Goal: Information Seeking & Learning: Learn about a topic

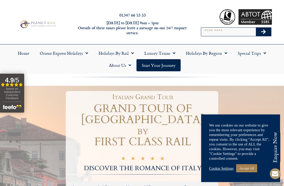
click at [218, 170] on link "Cookie Settings" at bounding box center [221, 168] width 24 height 5
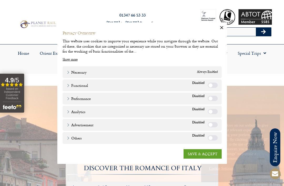
click at [205, 155] on link "SAVE & ACCEPT" at bounding box center [203, 153] width 38 height 9
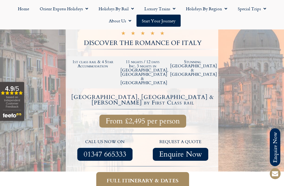
scroll to position [127, 0]
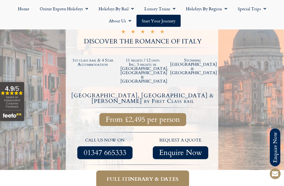
click at [169, 176] on span "Full itinerary & dates" at bounding box center [143, 179] width 72 height 7
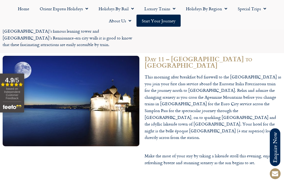
click at [159, 11] on link "Luxury Trains" at bounding box center [160, 9] width 42 height 12
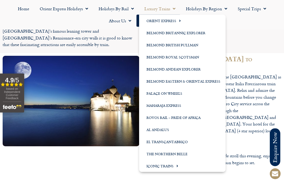
scroll to position [1670, 0]
click at [198, 32] on link "Belmond Britannic Explorer" at bounding box center [182, 33] width 87 height 12
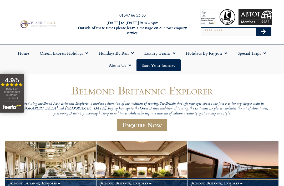
click at [170, 53] on span "Menu" at bounding box center [172, 52] width 5 height 9
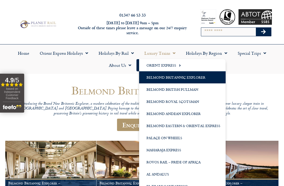
click at [184, 89] on link "Belmond British Pullman" at bounding box center [182, 89] width 87 height 12
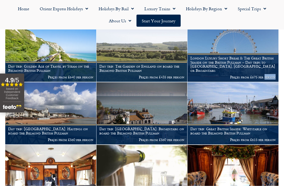
scroll to position [131, 0]
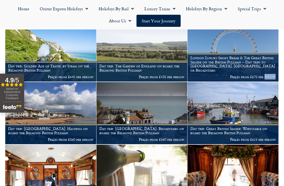
click at [166, 13] on link "Luxury Trains" at bounding box center [160, 9] width 42 height 12
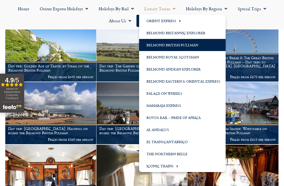
click at [181, 153] on link "The Northern Belle" at bounding box center [182, 154] width 87 height 12
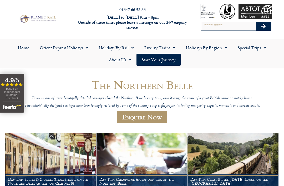
scroll to position [5, 0]
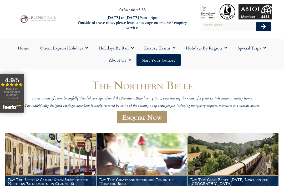
click at [162, 48] on link "Luxury Trains" at bounding box center [160, 48] width 42 height 12
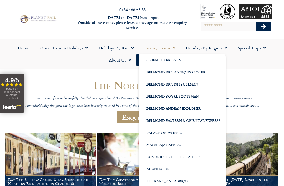
click at [168, 58] on link "Orient Express" at bounding box center [182, 60] width 87 height 12
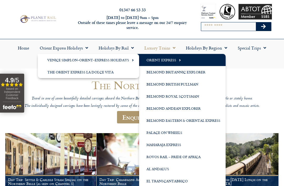
click at [119, 59] on link "Venice Simplon-Orient-Express Holidays" at bounding box center [88, 60] width 101 height 12
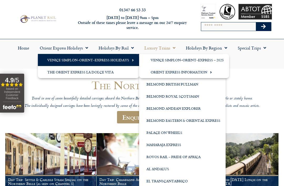
click at [62, 76] on link "The Orient Express La Dolce Vita" at bounding box center [88, 72] width 101 height 12
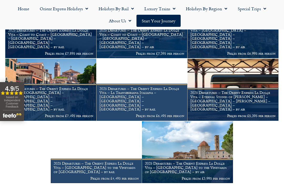
scroll to position [513, 0]
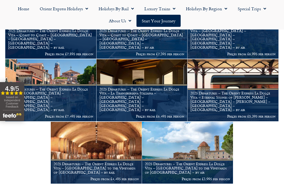
click at [95, 151] on img at bounding box center [96, 153] width 91 height 62
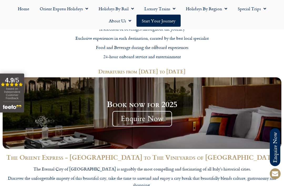
scroll to position [923, 0]
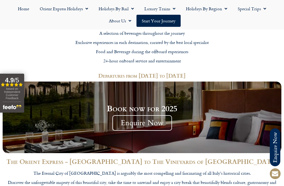
click at [154, 115] on span "Enquire Now" at bounding box center [142, 123] width 60 height 16
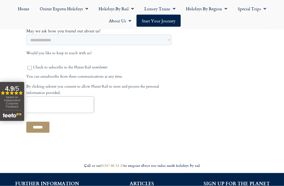
scroll to position [334, 0]
